Goal: Transaction & Acquisition: Purchase product/service

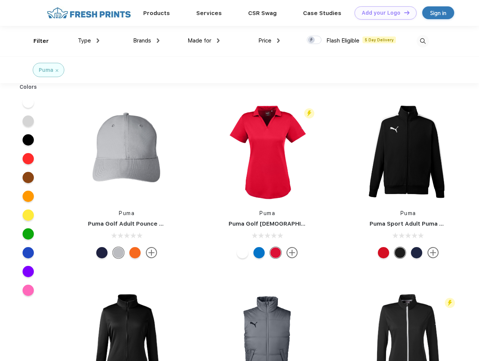
click at [383, 13] on link "Add your Logo Design Tool" at bounding box center [386, 12] width 62 height 13
click at [0, 0] on div "Design Tool" at bounding box center [0, 0] width 0 height 0
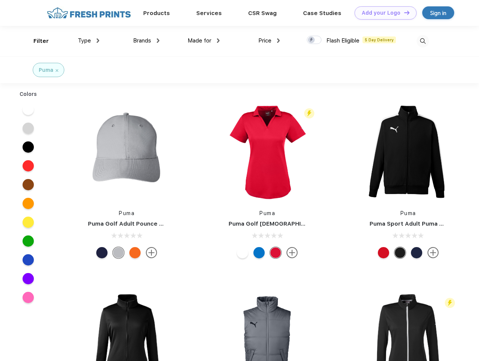
click at [404, 12] on link "Add your Logo Design Tool" at bounding box center [386, 12] width 62 height 13
click at [36, 41] on div "Filter" at bounding box center [40, 41] width 15 height 9
click at [89, 41] on span "Type" at bounding box center [84, 40] width 13 height 7
click at [146, 41] on span "Brands" at bounding box center [142, 40] width 18 height 7
click at [204, 41] on span "Made for" at bounding box center [200, 40] width 24 height 7
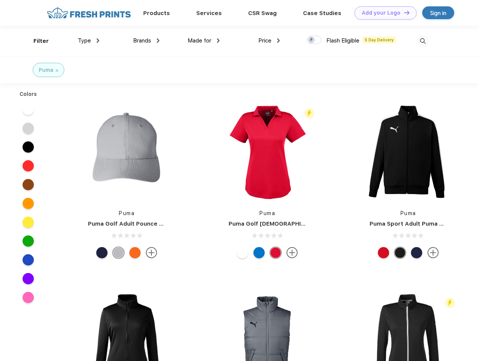
click at [269, 41] on span "Price" at bounding box center [265, 40] width 13 height 7
click at [315, 40] on div at bounding box center [314, 40] width 15 height 8
click at [312, 40] on input "checkbox" at bounding box center [309, 37] width 5 height 5
click at [423, 41] on img at bounding box center [423, 41] width 12 height 12
